Goal: Information Seeking & Learning: Learn about a topic

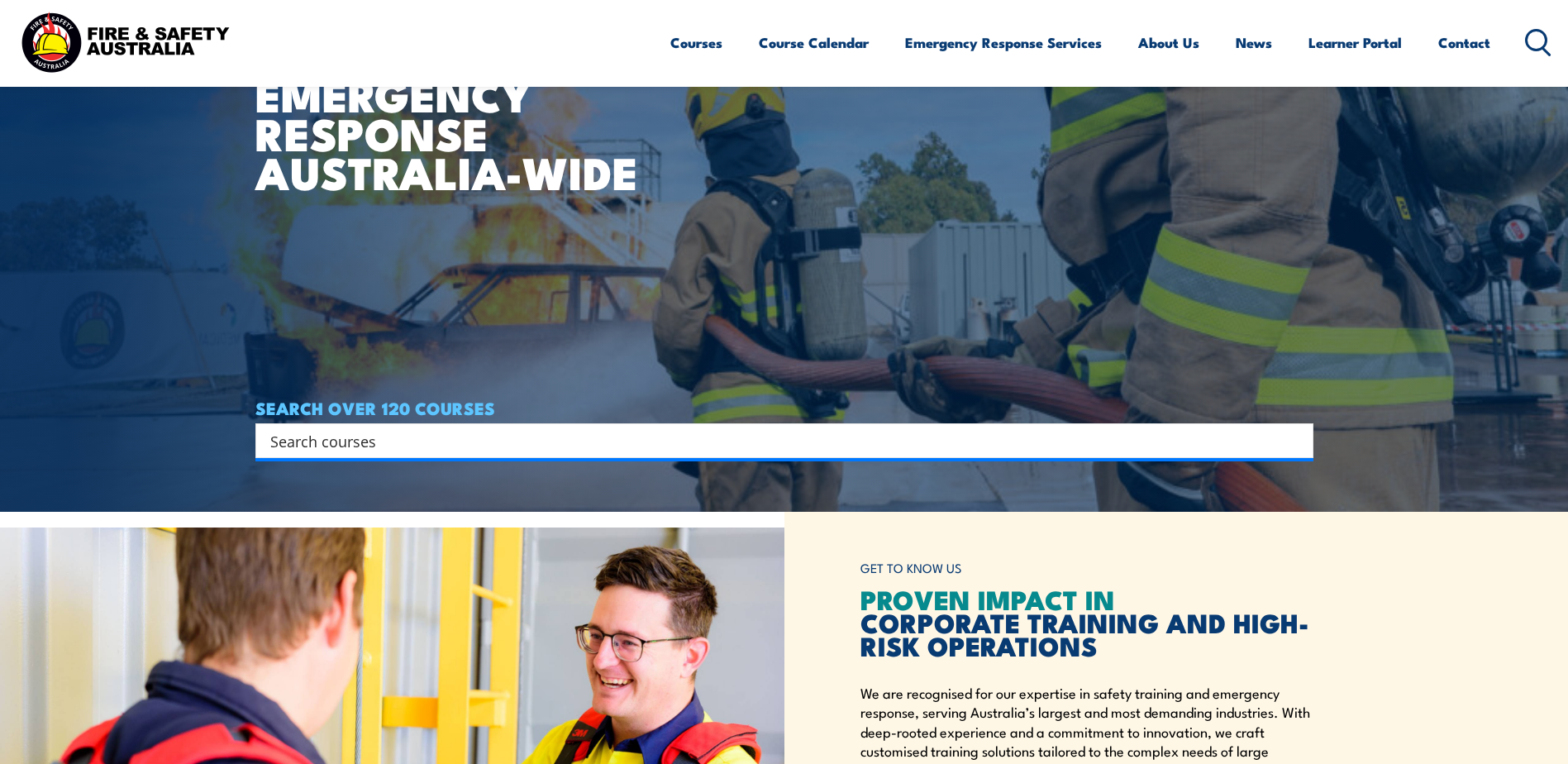
scroll to position [248, 0]
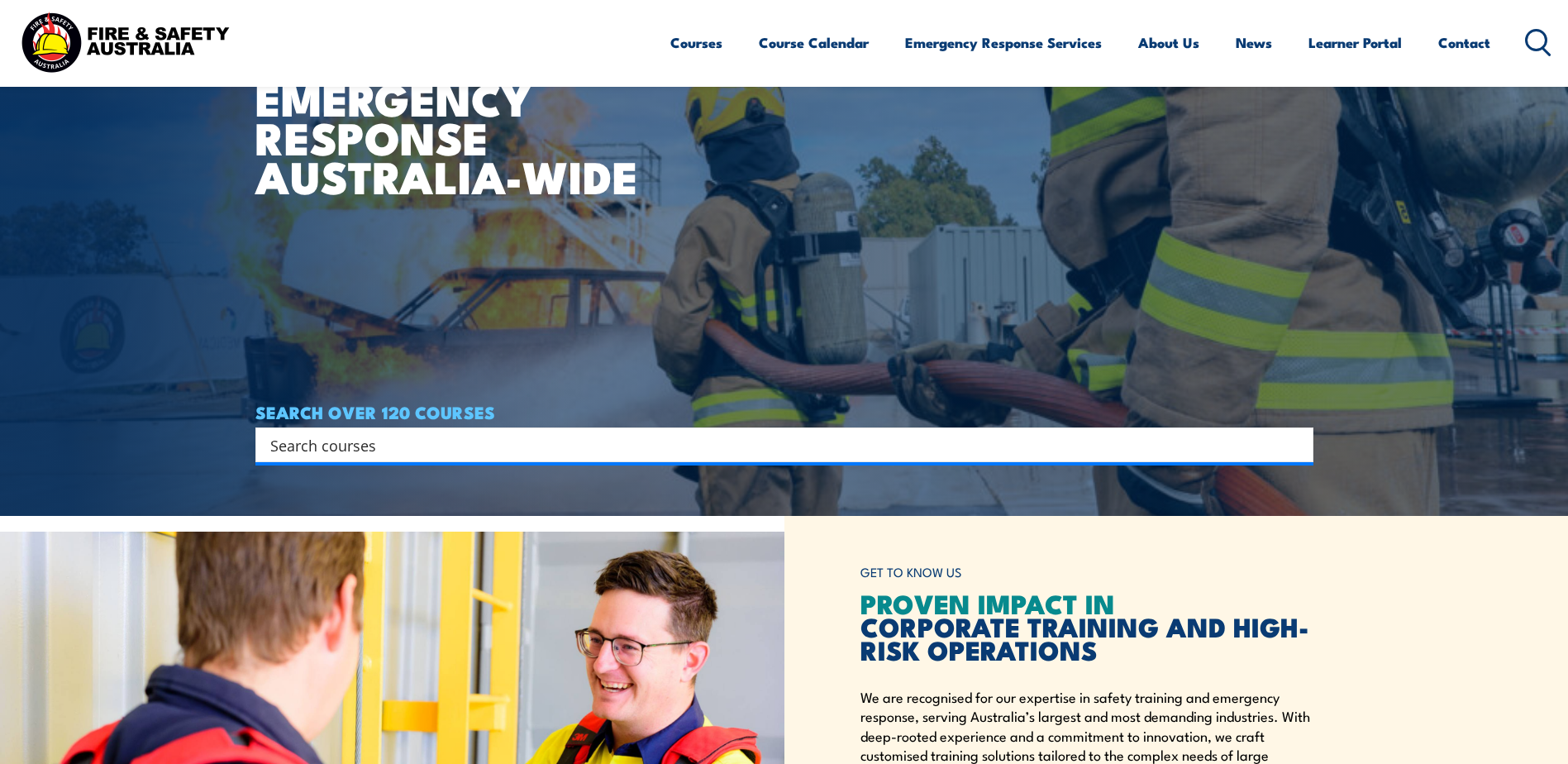
click at [418, 438] on input "Search input" at bounding box center [773, 444] width 1007 height 25
type input "spill"
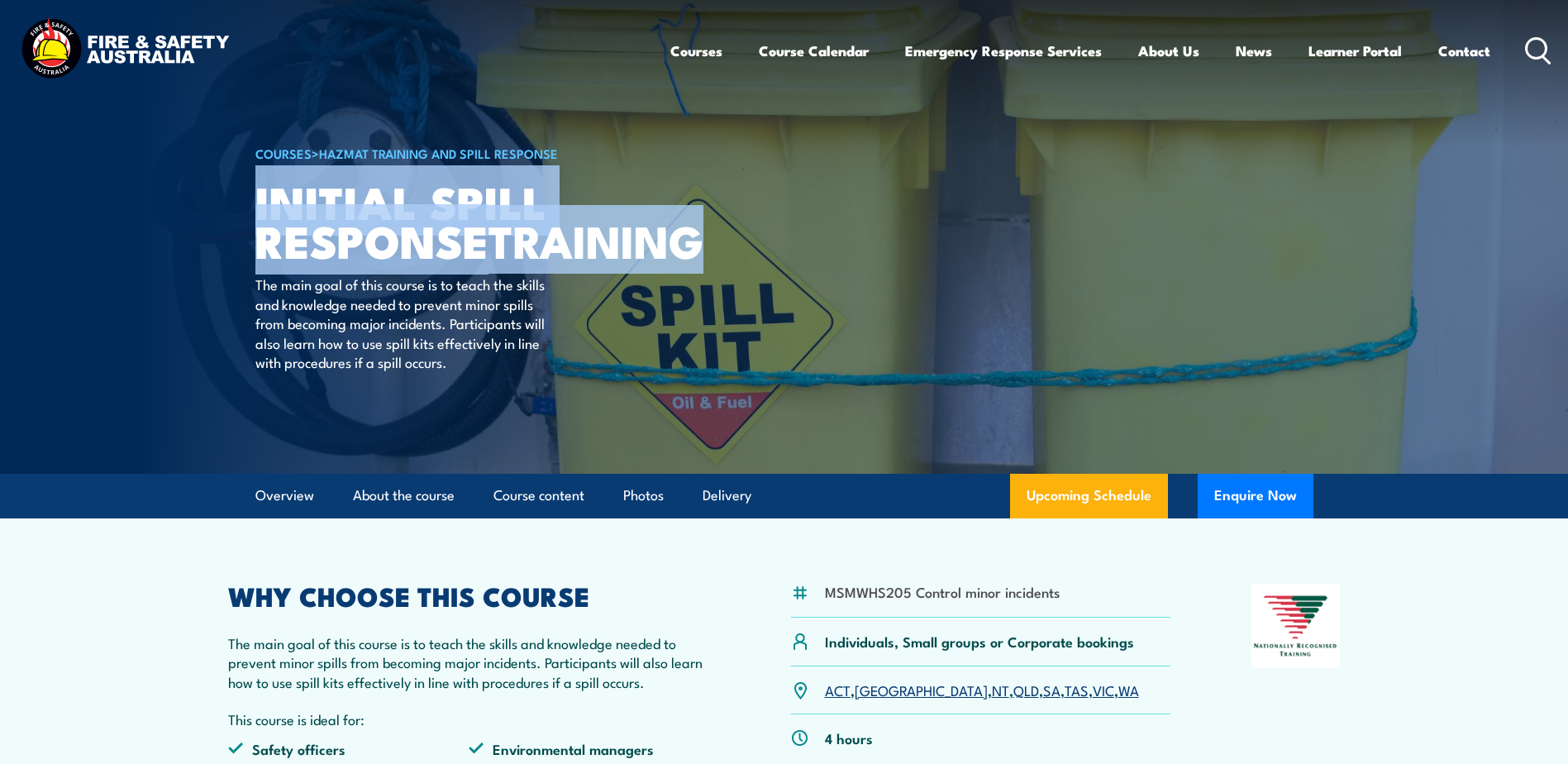
drag, startPoint x: 254, startPoint y: 196, endPoint x: 506, endPoint y: 288, distance: 268.3
click at [506, 258] on h1 "Initial Spill Response TRAINING" at bounding box center [459, 221] width 408 height 77
drag, startPoint x: 506, startPoint y: 288, endPoint x: 451, endPoint y: 242, distance: 71.7
copy h1 "Initial Spill Response TRAINING"
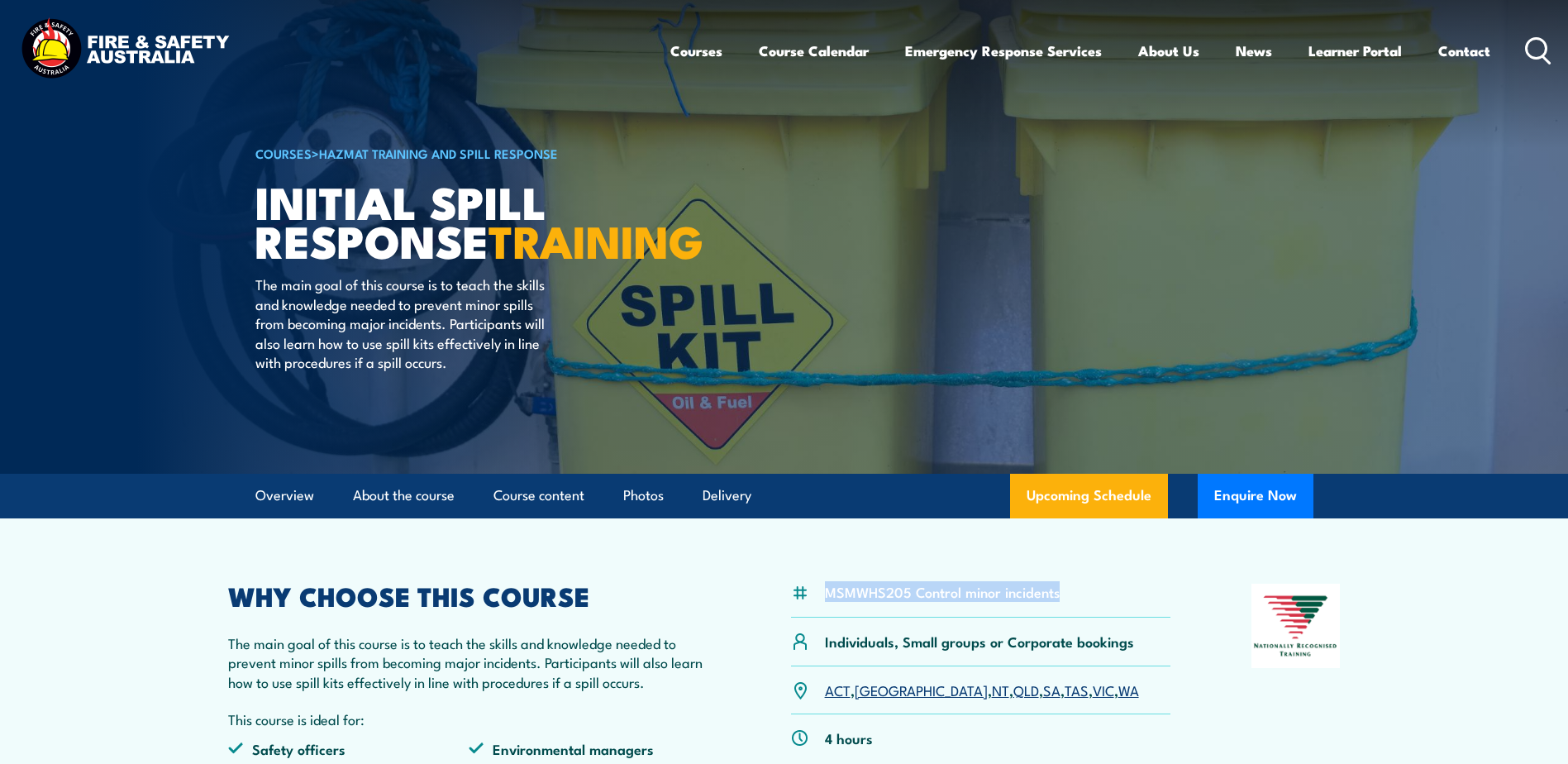
drag, startPoint x: 826, startPoint y: 594, endPoint x: 1087, endPoint y: 578, distance: 261.5
click at [1087, 578] on article "MSMWHS205 Control minor incidents Individuals, Small groups or Corporate bookin…" at bounding box center [784, 686] width 1157 height 335
drag, startPoint x: 1087, startPoint y: 578, endPoint x: 1040, endPoint y: 590, distance: 48.5
copy li "MSMWHS205 Control minor incidents"
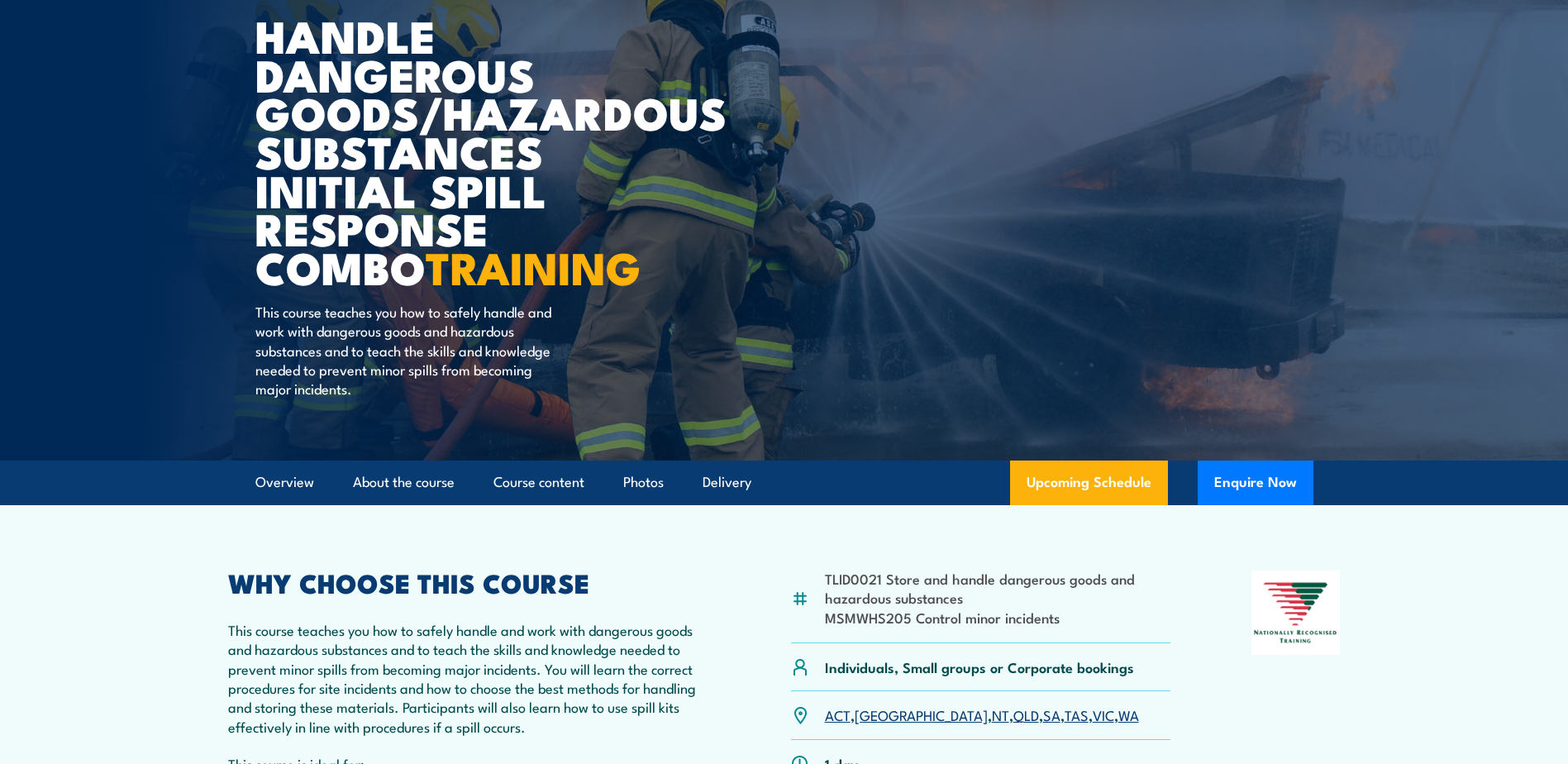
scroll to position [165, 0]
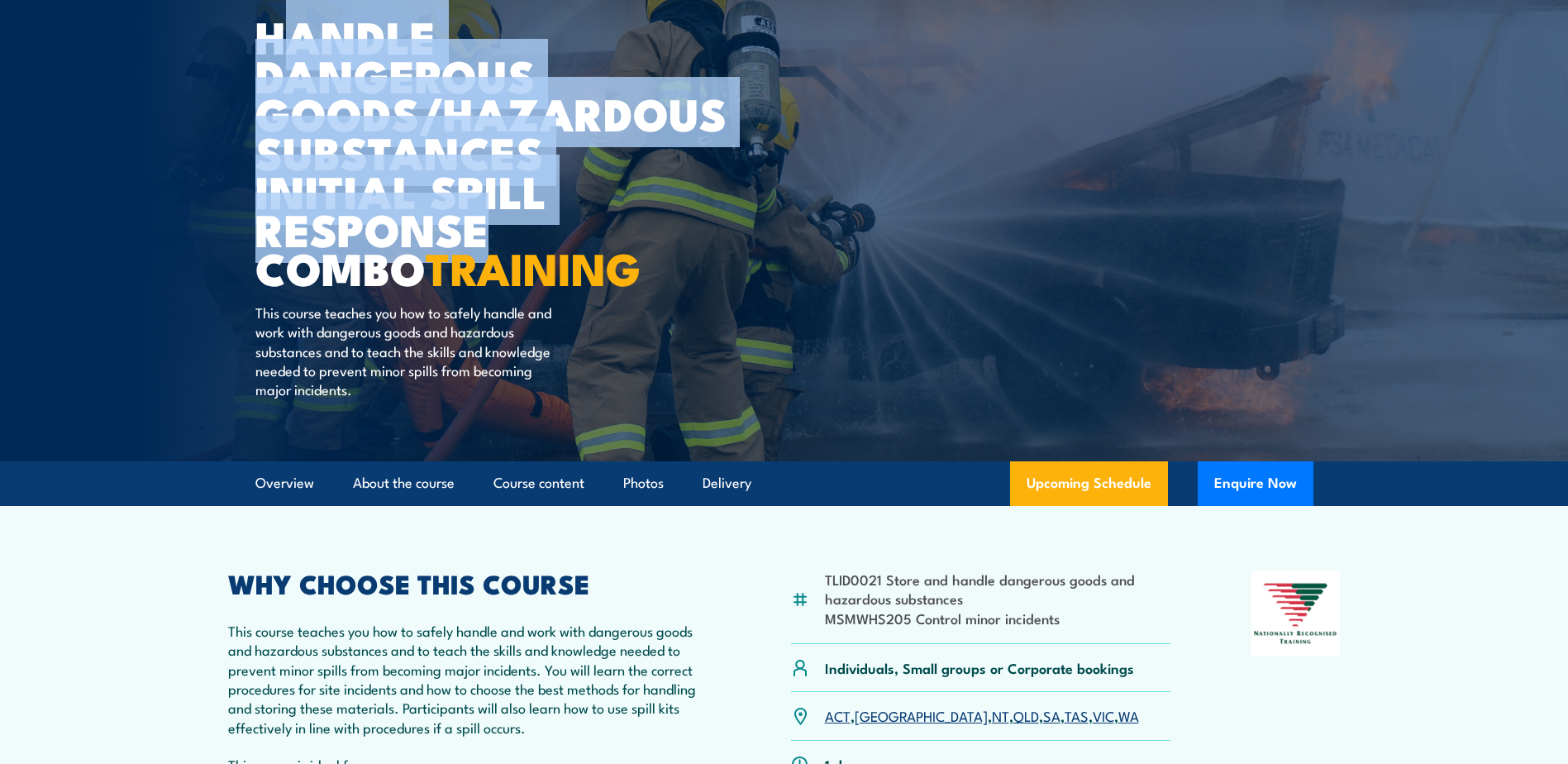
drag, startPoint x: 273, startPoint y: 33, endPoint x: 560, endPoint y: 212, distance: 338.2
click at [560, 212] on h1 "Handle Dangerous Goods/Hazardous Substances Initial Spill Response Combo TRAINI…" at bounding box center [459, 151] width 408 height 270
drag, startPoint x: 334, startPoint y: 23, endPoint x: 291, endPoint y: 30, distance: 43.6
click at [334, 23] on h1 "Handle Dangerous Goods/Hazardous Substances Initial Spill Response Combo TRAINI…" at bounding box center [459, 151] width 408 height 270
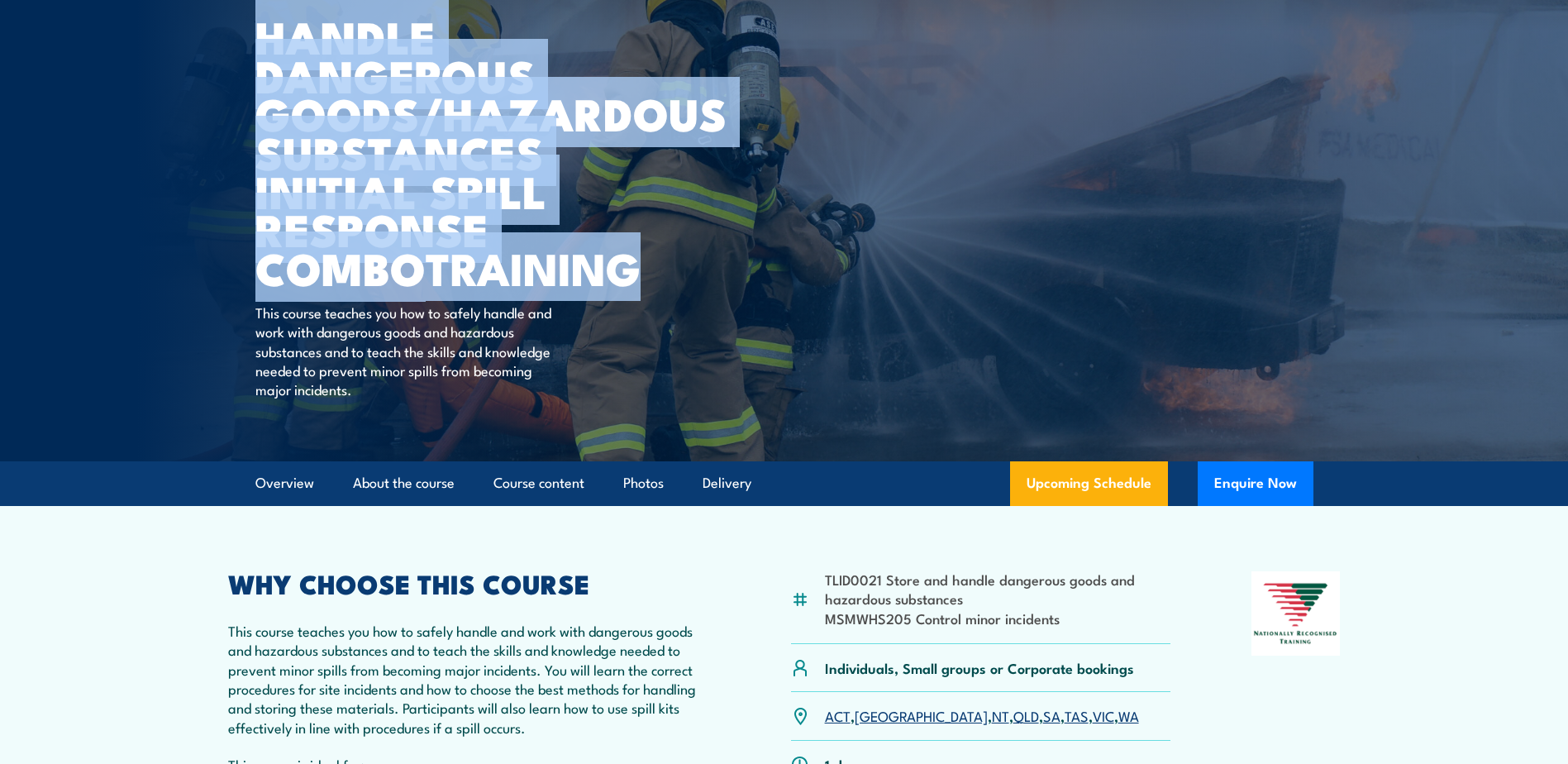
drag, startPoint x: 254, startPoint y: 29, endPoint x: 683, endPoint y: 274, distance: 494.0
click at [683, 274] on article "COURSES > HAZMAT Training and Spill Response Handle Dangerous Goods/Hazardous S…" at bounding box center [784, 147] width 1058 height 626
copy h1 "Handle Dangerous Goods/Hazardous Substances Initial Spill Response Combo TRAINI…"
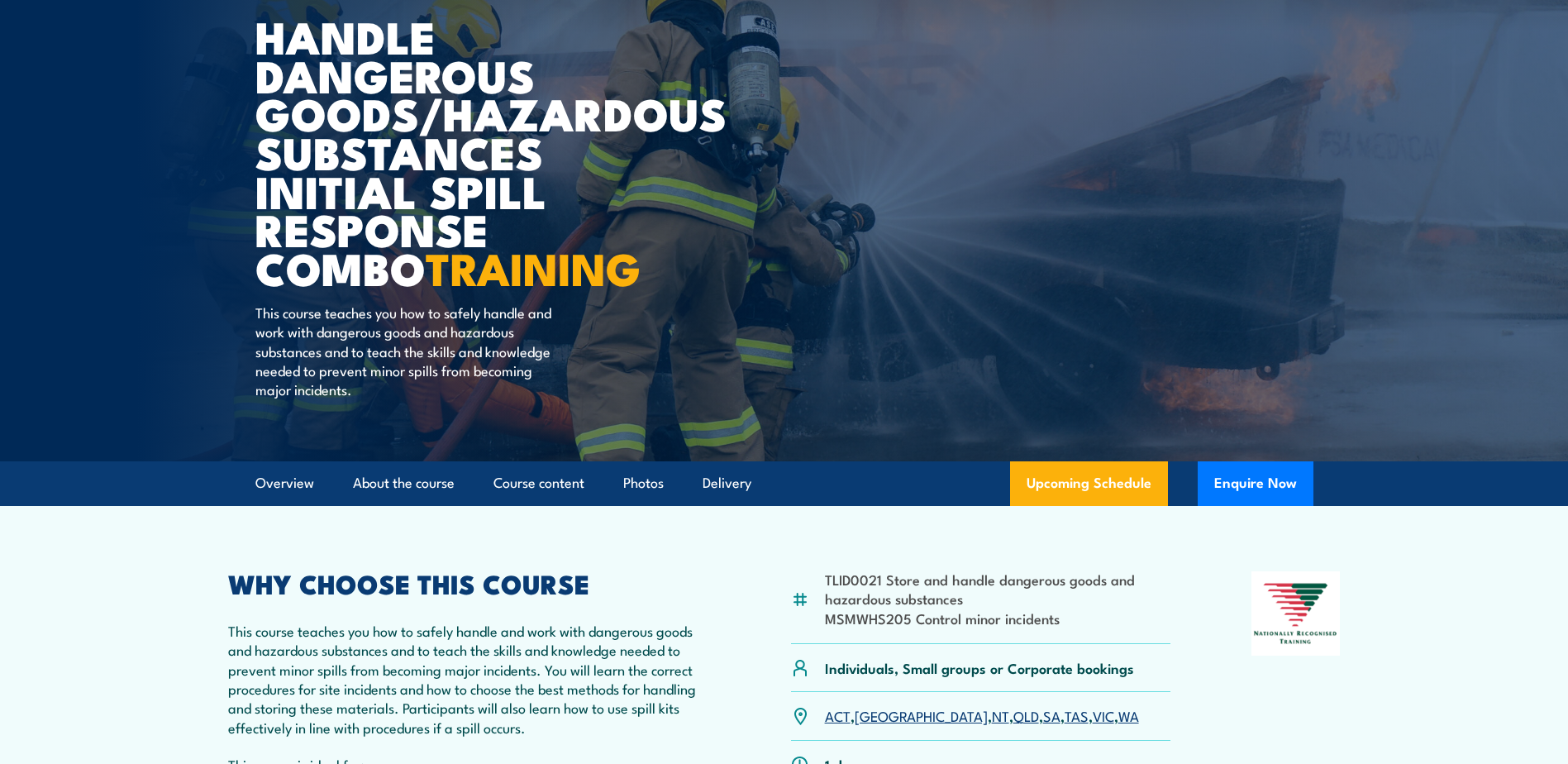
click at [799, 300] on article "COURSES > HAZMAT Training and Spill Response Handle Dangerous Goods/Hazardous S…" at bounding box center [784, 147] width 1058 height 626
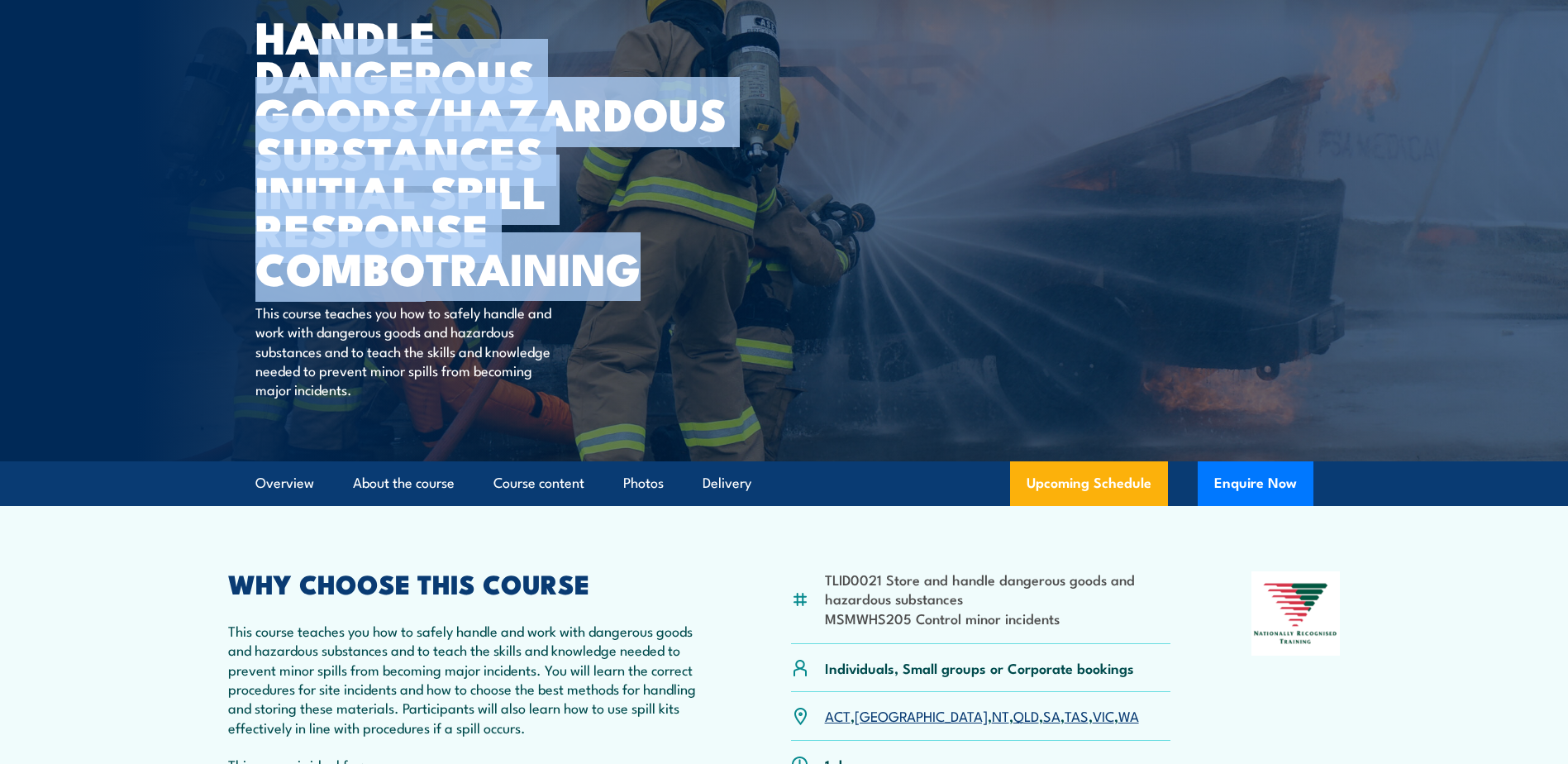
drag, startPoint x: 641, startPoint y: 258, endPoint x: 329, endPoint y: 76, distance: 361.2
click at [329, 76] on article "COURSES > HAZMAT Training and Spill Response Handle Dangerous Goods/Hazardous S…" at bounding box center [784, 147] width 1058 height 626
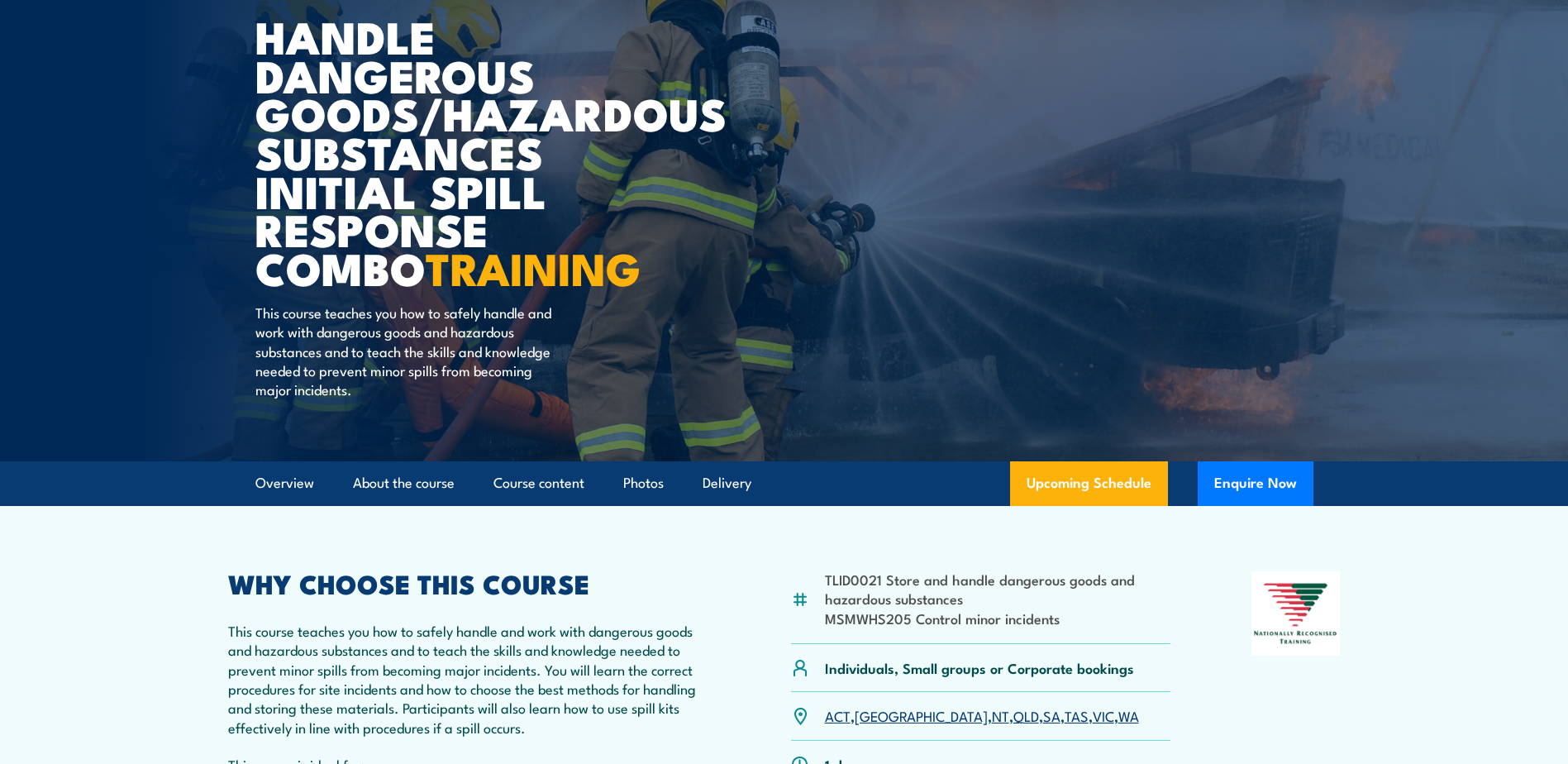
drag, startPoint x: 329, startPoint y: 76, endPoint x: 260, endPoint y: 38, distance: 78.8
click at [256, 39] on h1 "Handle Dangerous Goods/Hazardous Substances Initial Spill Response Combo TRAINI…" at bounding box center [459, 151] width 408 height 270
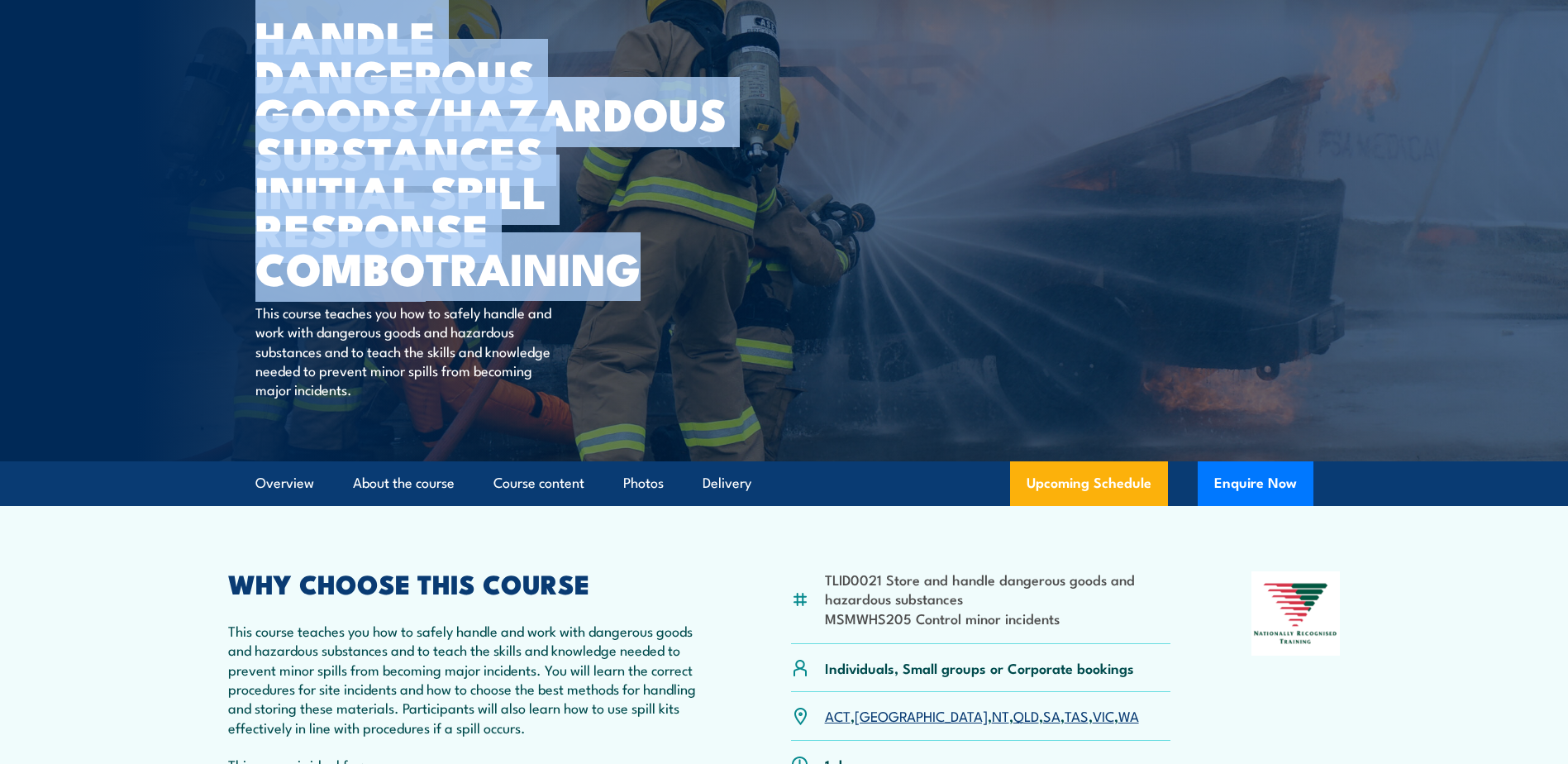
drag, startPoint x: 258, startPoint y: 33, endPoint x: 678, endPoint y: 268, distance: 481.3
click at [678, 268] on article "COURSES > HAZMAT Training and Spill Response Handle Dangerous Goods/Hazardous S…" at bounding box center [784, 147] width 1058 height 626
copy h1 "Handle Dangerous Goods/Hazardous Substances Initial Spill Response Combo TRAINI…"
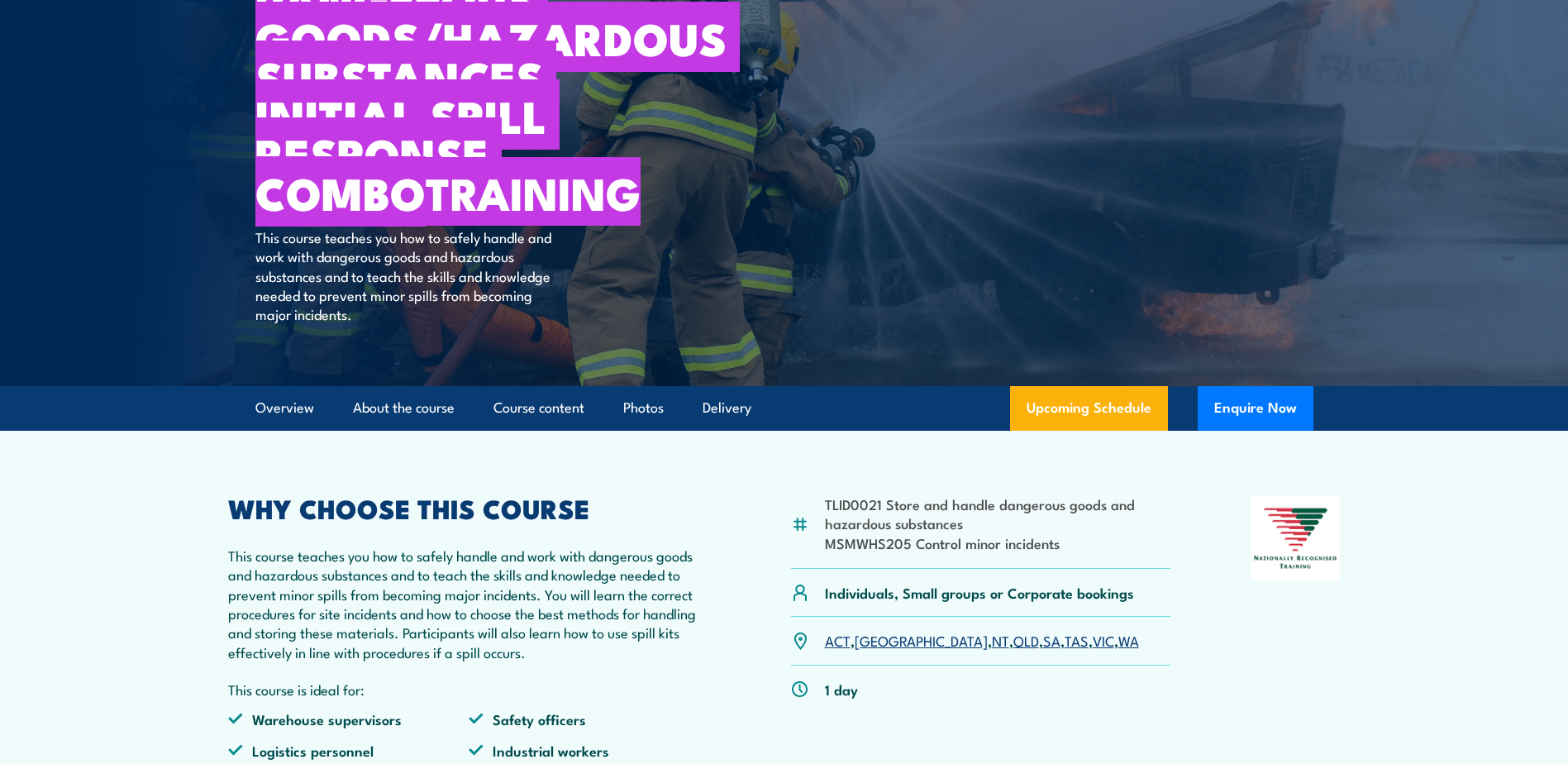
scroll to position [248, 0]
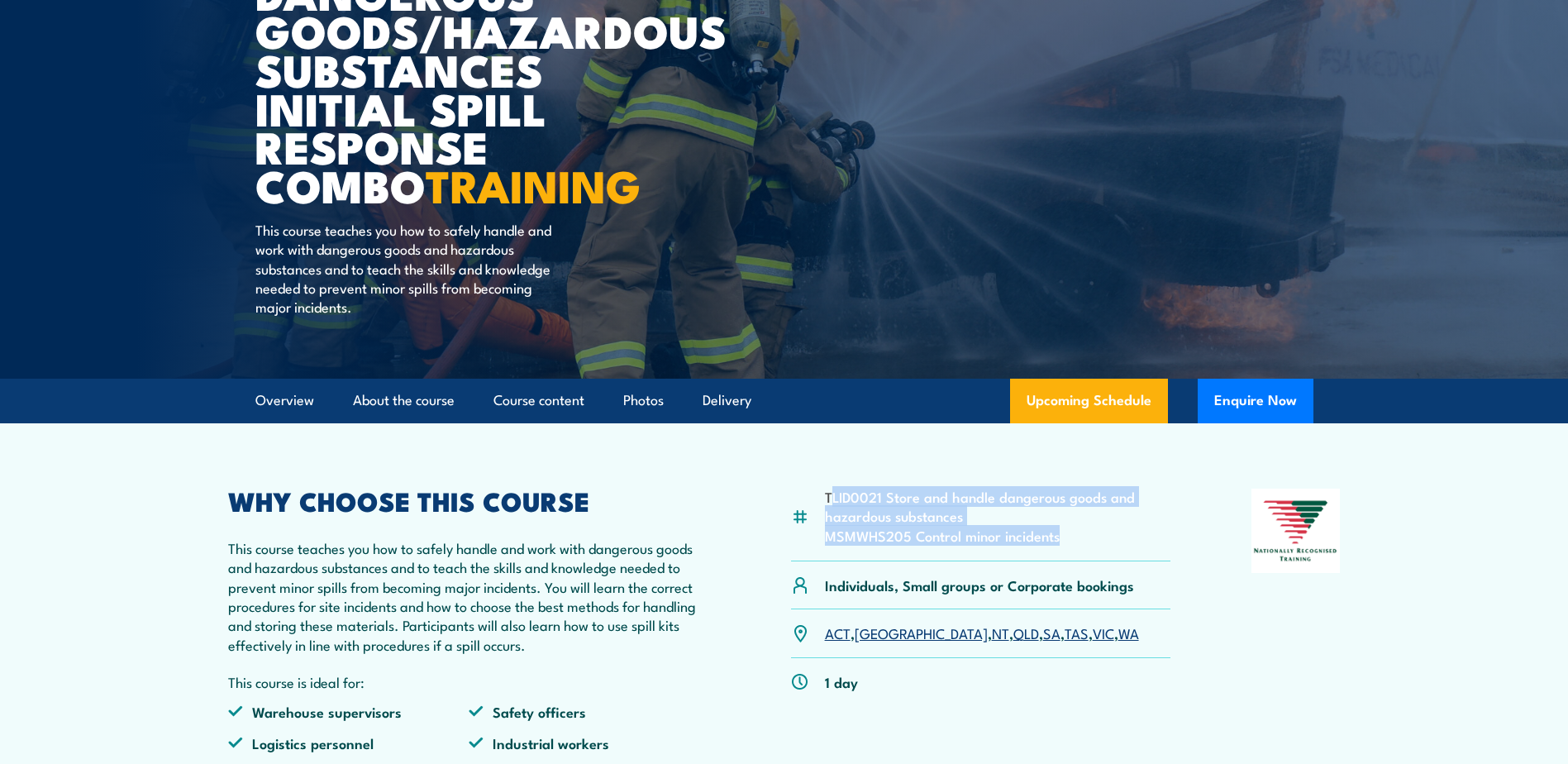
drag, startPoint x: 830, startPoint y: 493, endPoint x: 1100, endPoint y: 531, distance: 272.7
click at [1105, 531] on ul "TLID0021 Store and handle dangerous goods and hazardous substances MSMWHS205 Co…" at bounding box center [998, 516] width 346 height 57
drag, startPoint x: 1100, startPoint y: 531, endPoint x: 925, endPoint y: 498, distance: 178.1
click at [939, 491] on li "TLID0021 Store and handle dangerous goods and hazardous substances" at bounding box center [998, 506] width 346 height 39
drag, startPoint x: 828, startPoint y: 498, endPoint x: 1136, endPoint y: 553, distance: 312.9
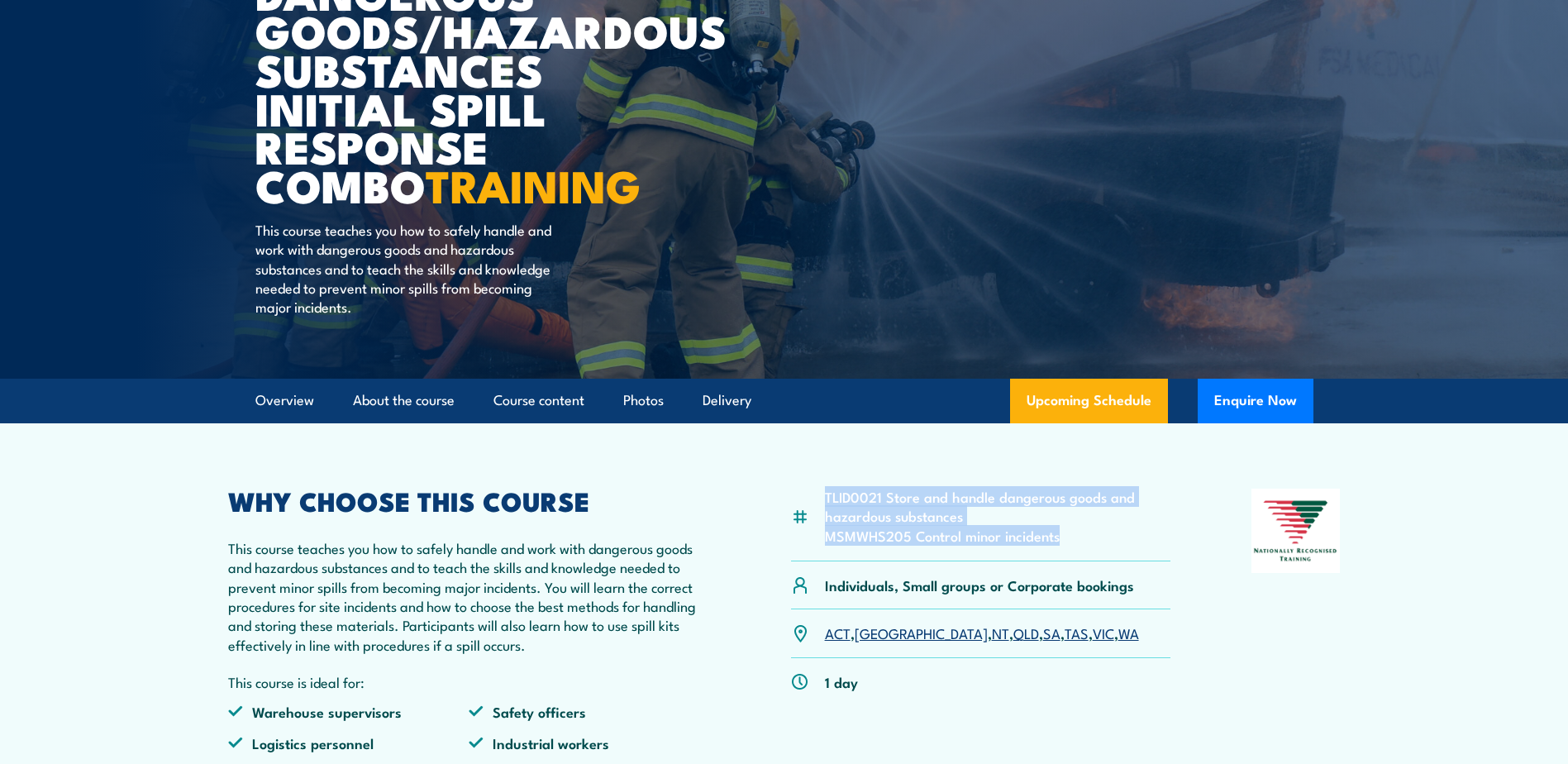
click at [1136, 553] on div "TLID0021 Store and handle dangerous goods and hazardous substances MSMWHS205 Co…" at bounding box center [981, 524] width 380 height 72
drag, startPoint x: 1136, startPoint y: 553, endPoint x: 1032, endPoint y: 500, distance: 116.7
copy ul "TLID0021 Store and handle dangerous goods and hazardous substances MSMWHS205 Co…"
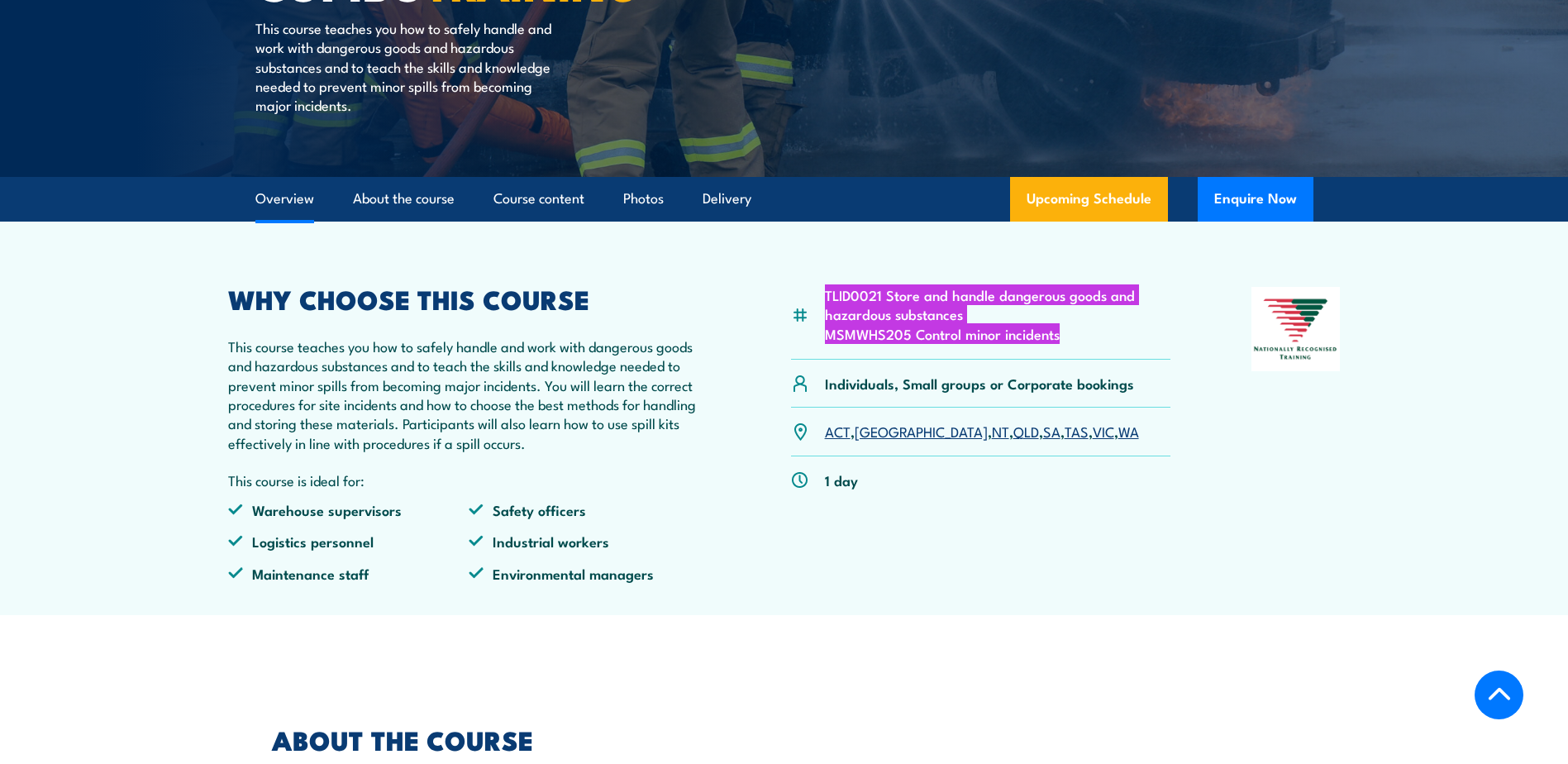
scroll to position [579, 0]
